Goal: Task Accomplishment & Management: Manage account settings

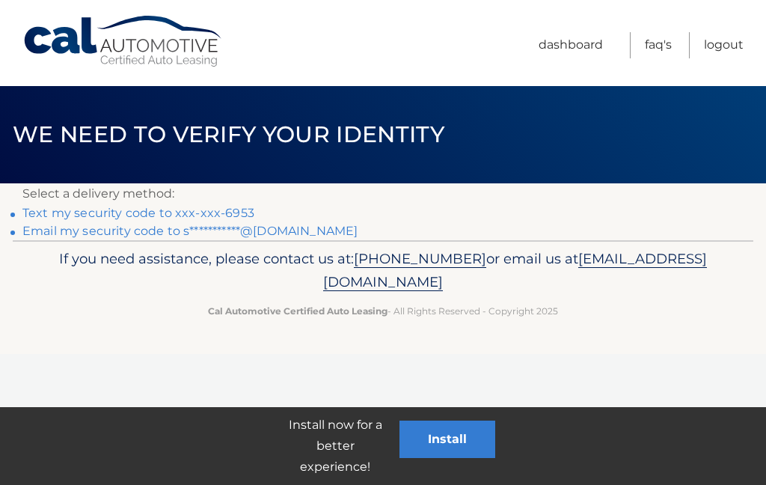
click at [63, 200] on p "Select a delivery method:" at bounding box center [382, 193] width 721 height 21
click at [147, 206] on link "Text my security code to xxx-xxx-6953" at bounding box center [138, 213] width 232 height 14
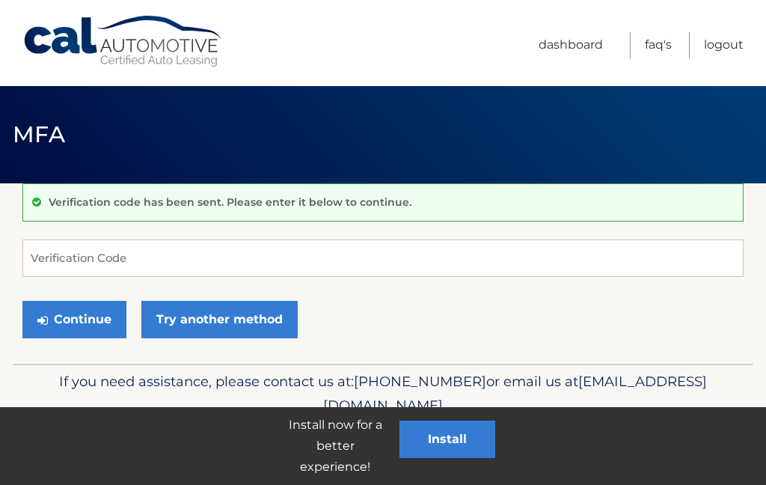
click at [30, 205] on div "Verification code has been sent. Please enter it below to continue." at bounding box center [382, 202] width 721 height 38
click at [54, 256] on input "Verification Code" at bounding box center [382, 257] width 721 height 37
type input "538188"
click at [55, 320] on button "Continue" at bounding box center [74, 319] width 104 height 37
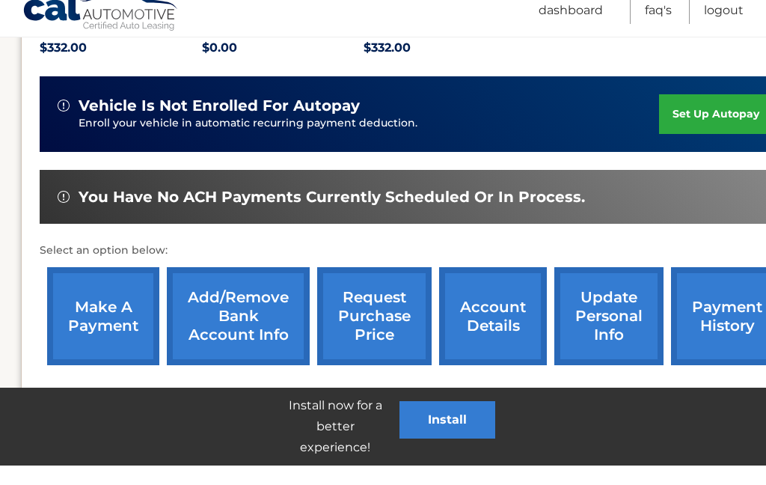
scroll to position [358, 1]
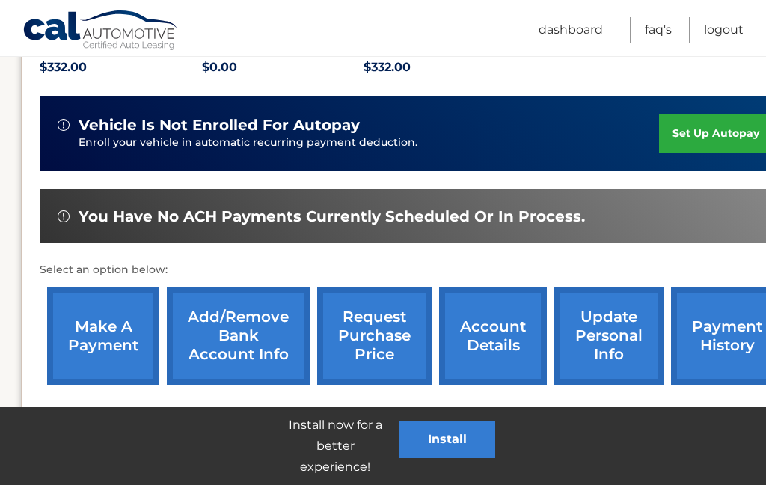
click at [87, 310] on link "make a payment" at bounding box center [103, 336] width 112 height 98
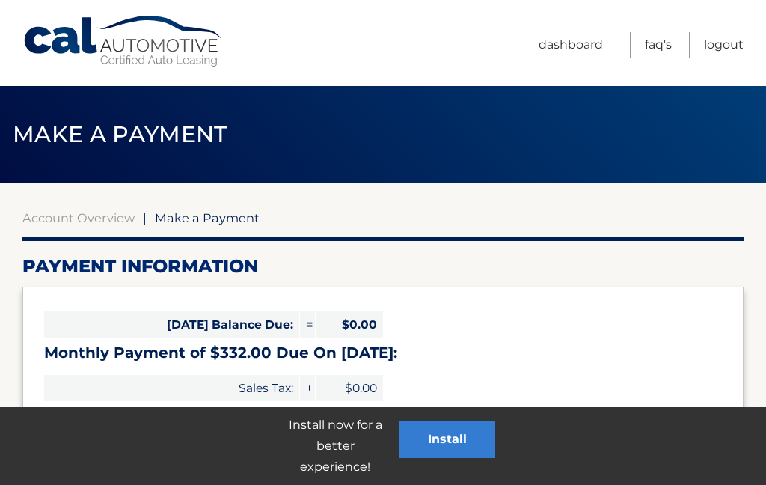
select select "YjJhOGEwOWMtODY3Mi00ZjQwLWI3NDctZjFlYjQ0YmJkNzAw"
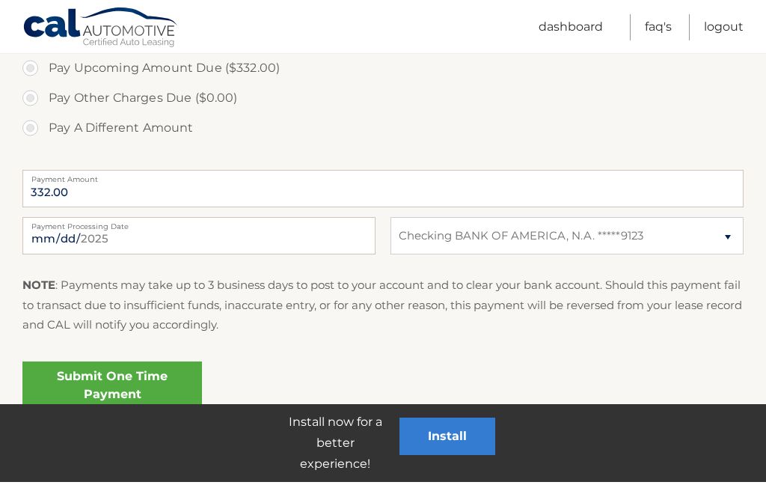
scroll to position [521, 0]
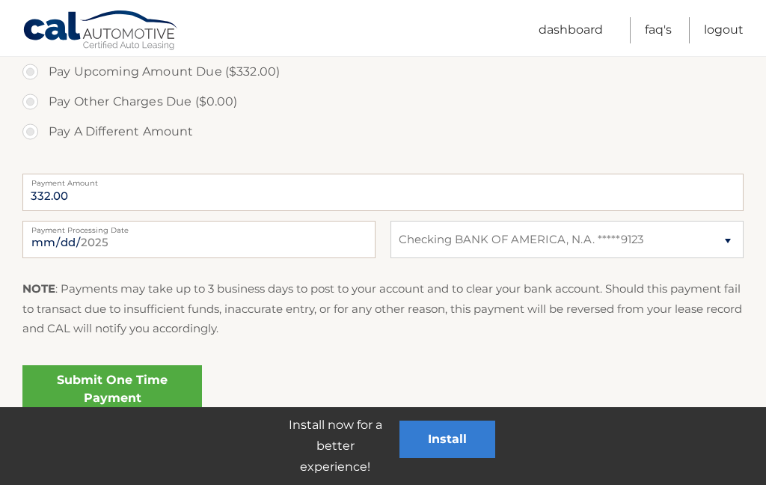
click at [132, 394] on link "Submit One Time Payment" at bounding box center [112, 389] width 180 height 48
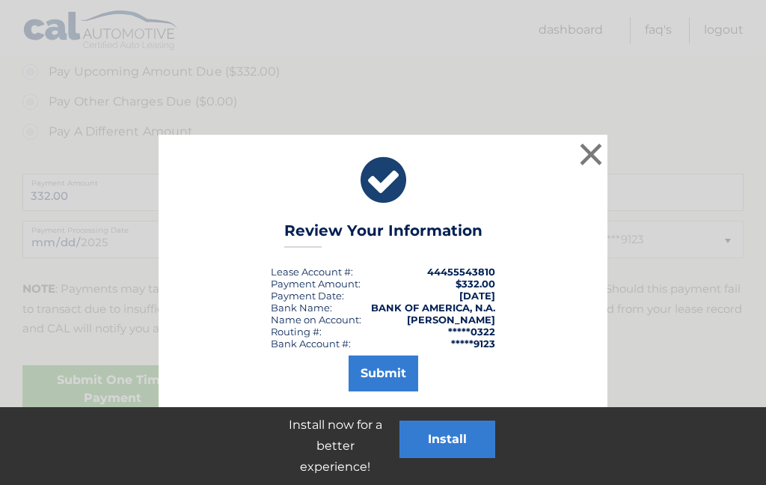
click at [397, 375] on button "Submit" at bounding box center [384, 373] width 70 height 36
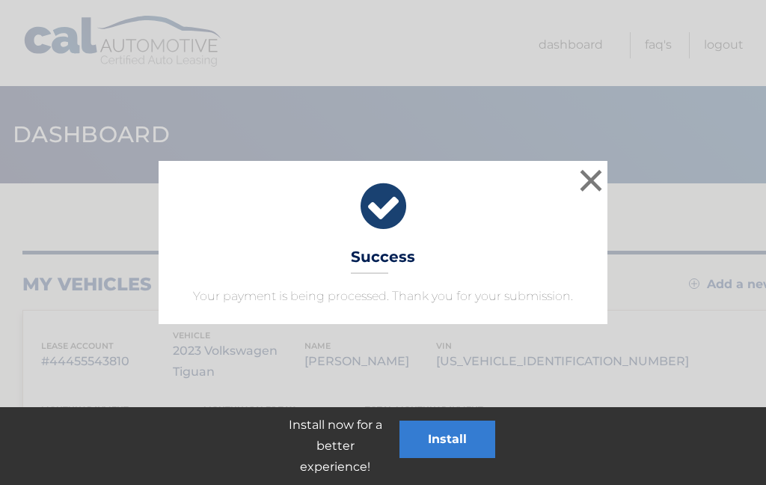
click at [605, 192] on button "×" at bounding box center [591, 180] width 30 height 30
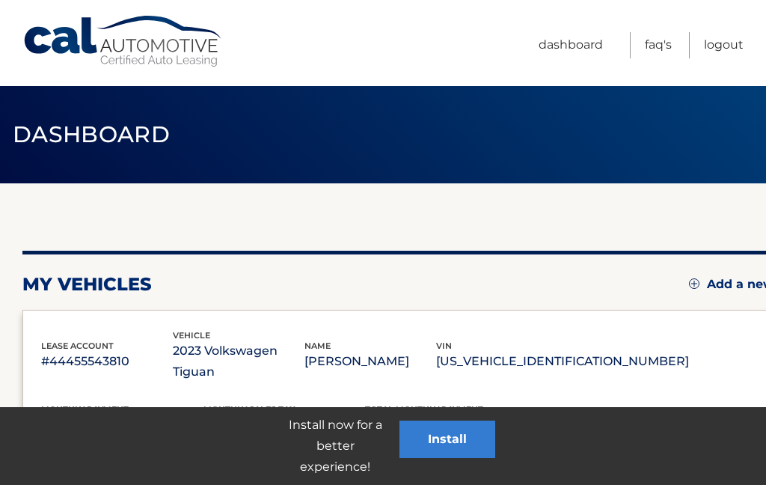
click at [739, 43] on link "Logout" at bounding box center [724, 45] width 40 height 26
